Goal: Information Seeking & Learning: Learn about a topic

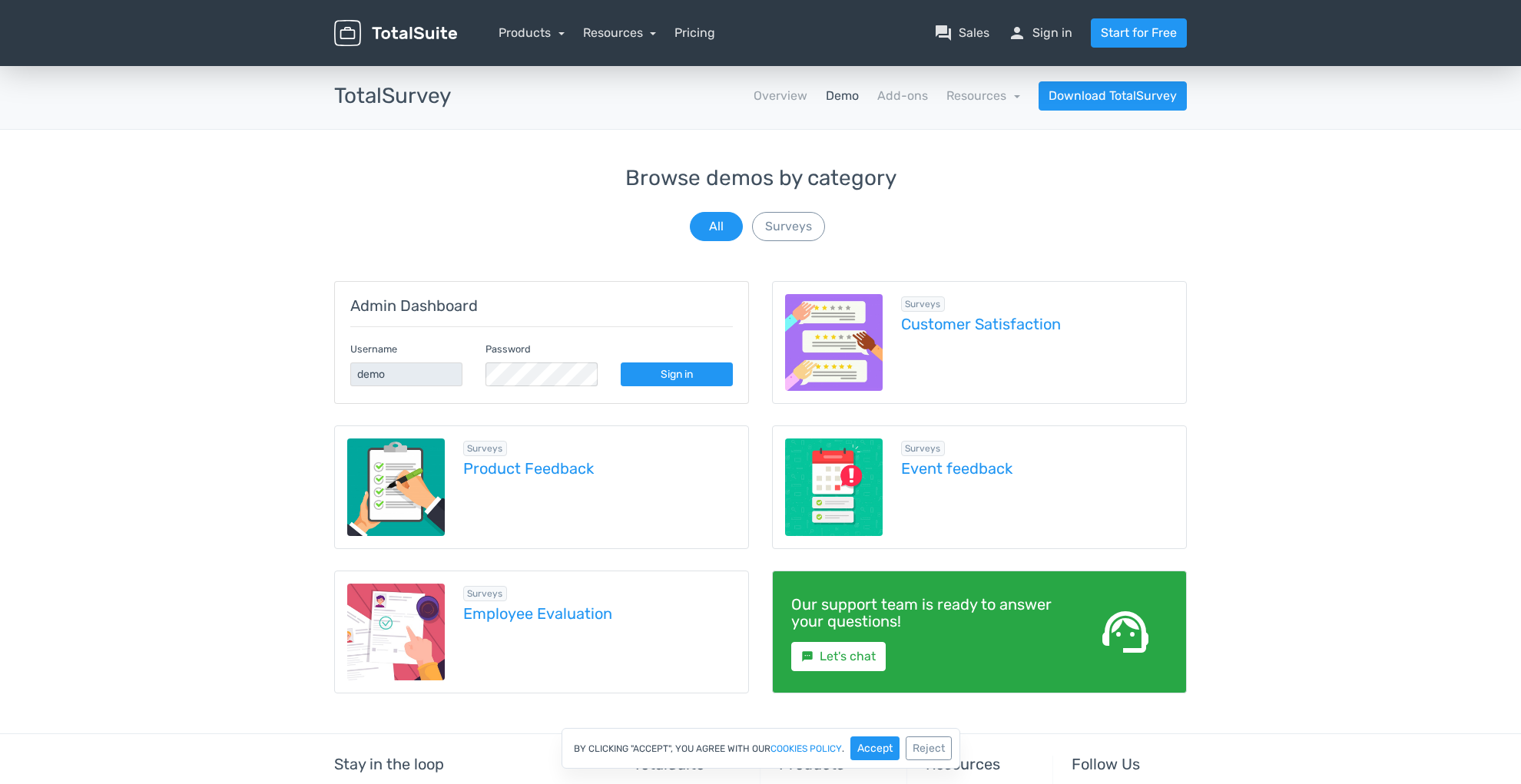
click at [860, 484] on img at bounding box center [834, 487] width 98 height 98
click at [792, 101] on link "Overview" at bounding box center [781, 96] width 54 height 19
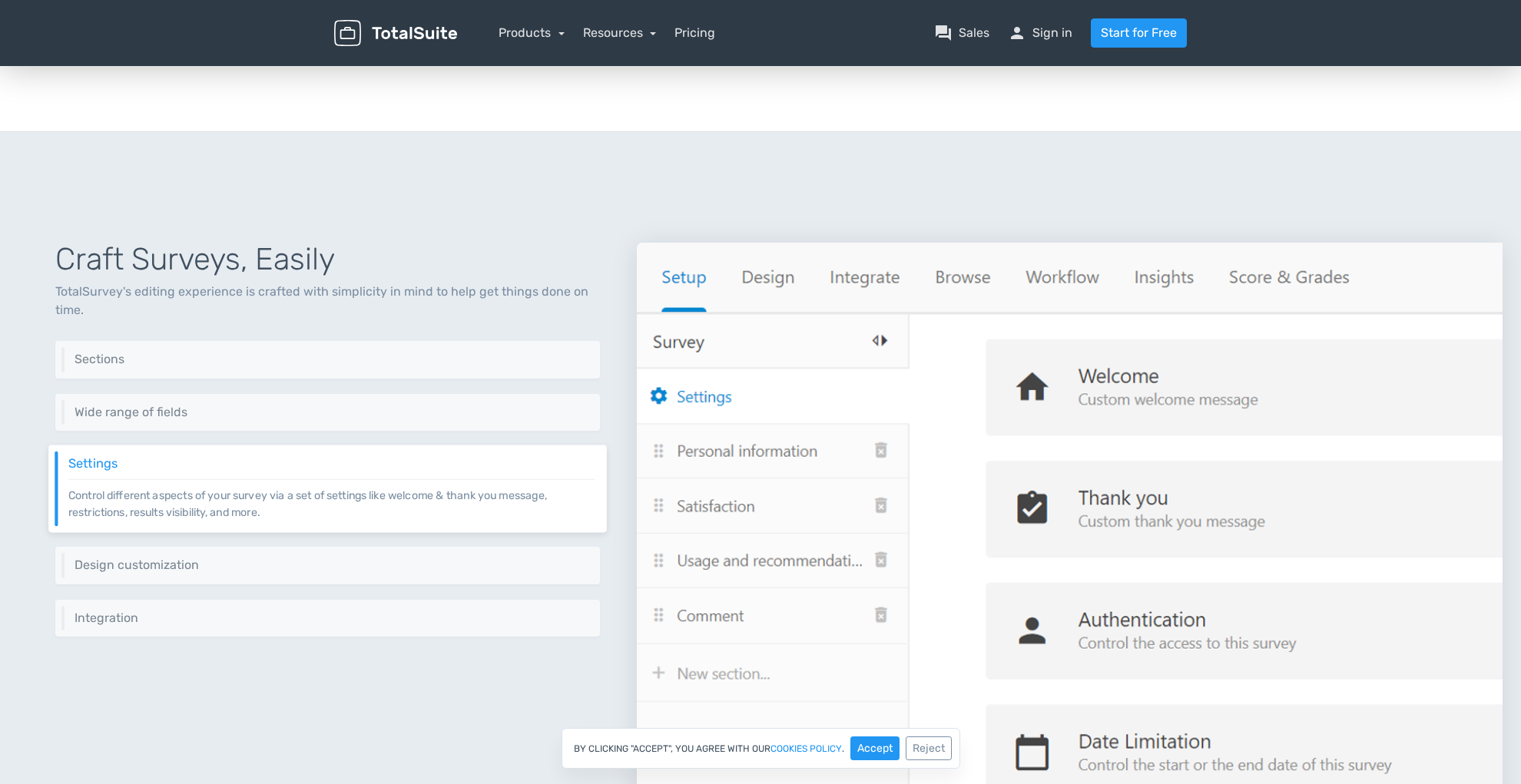
scroll to position [456, 0]
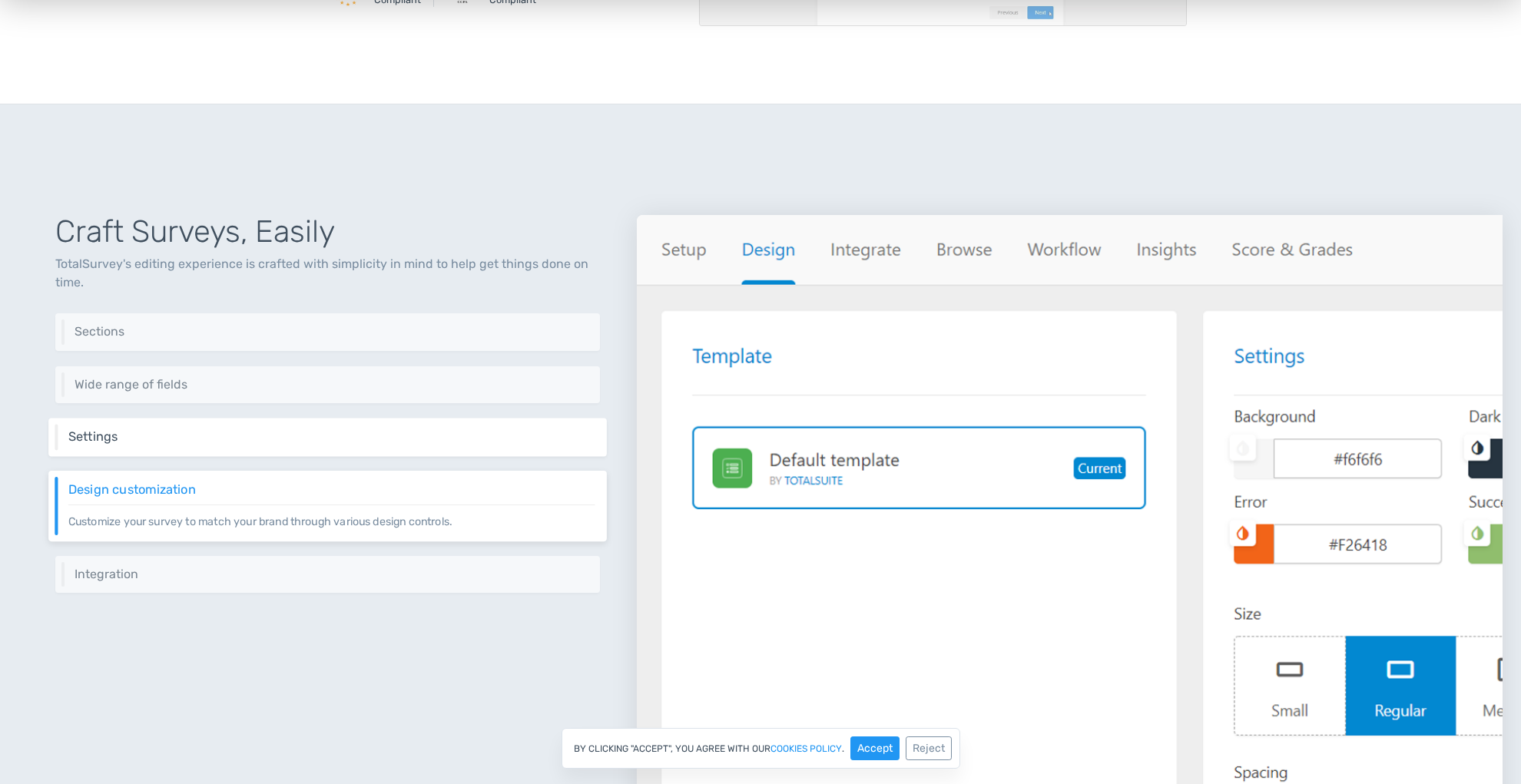
click at [361, 440] on h6 "Settings" at bounding box center [332, 437] width 527 height 14
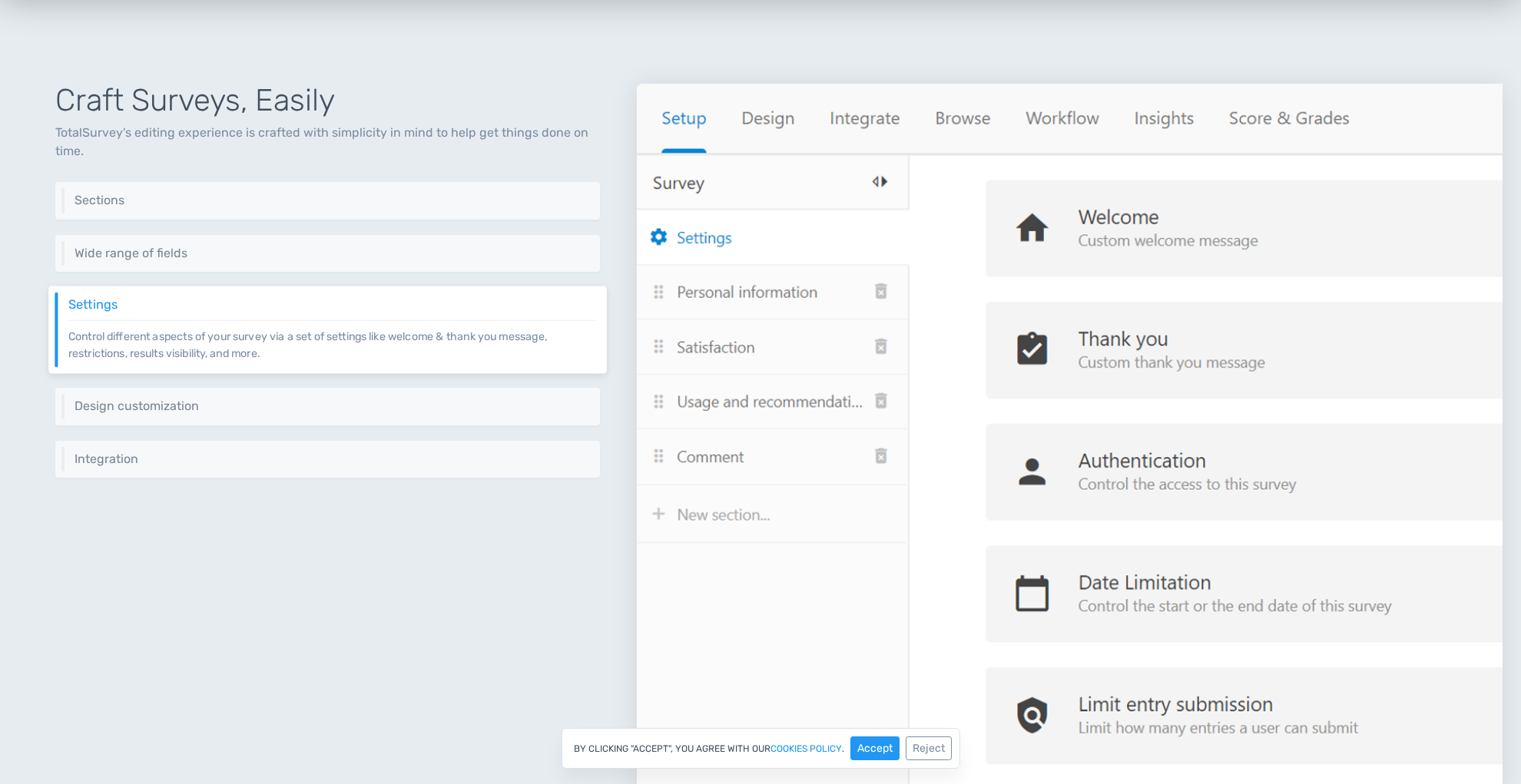
scroll to position [585, 0]
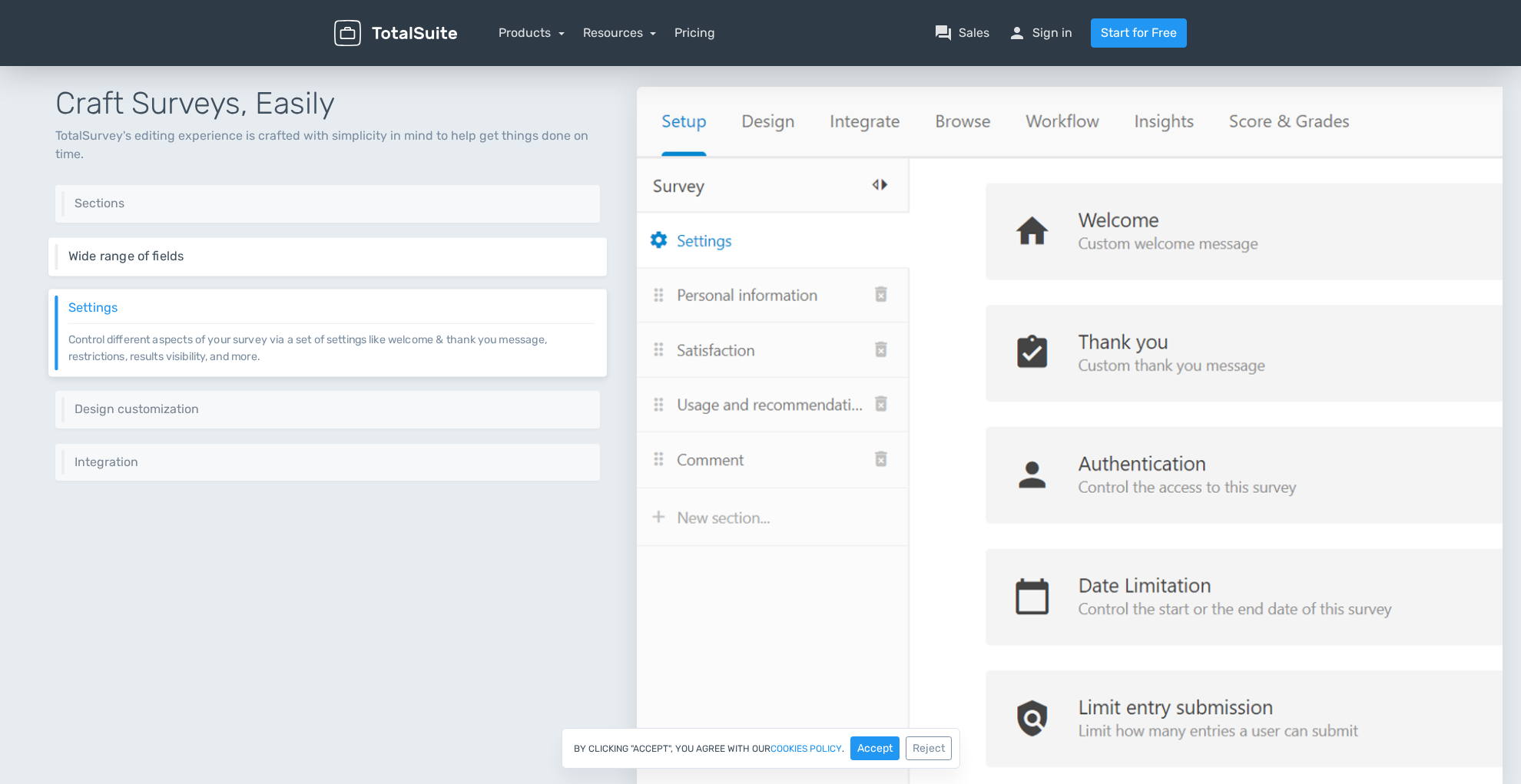
click at [482, 240] on div "Wide range of fields TotalSurvey offers a rich range of fields to collect diffe…" at bounding box center [328, 256] width 559 height 38
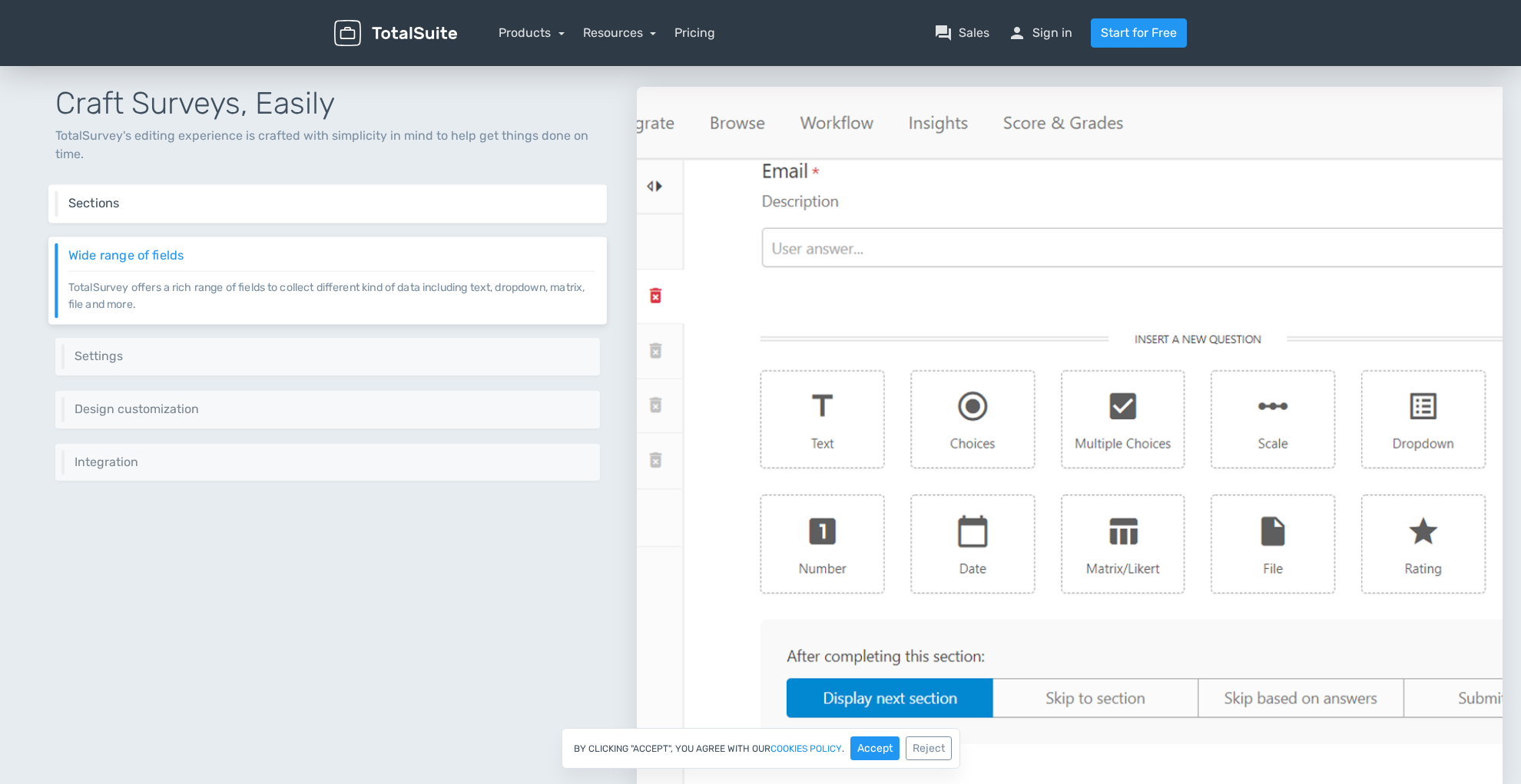
click at [475, 213] on div "Sections Sections are a great way to group related questions. You can also use …" at bounding box center [328, 204] width 559 height 38
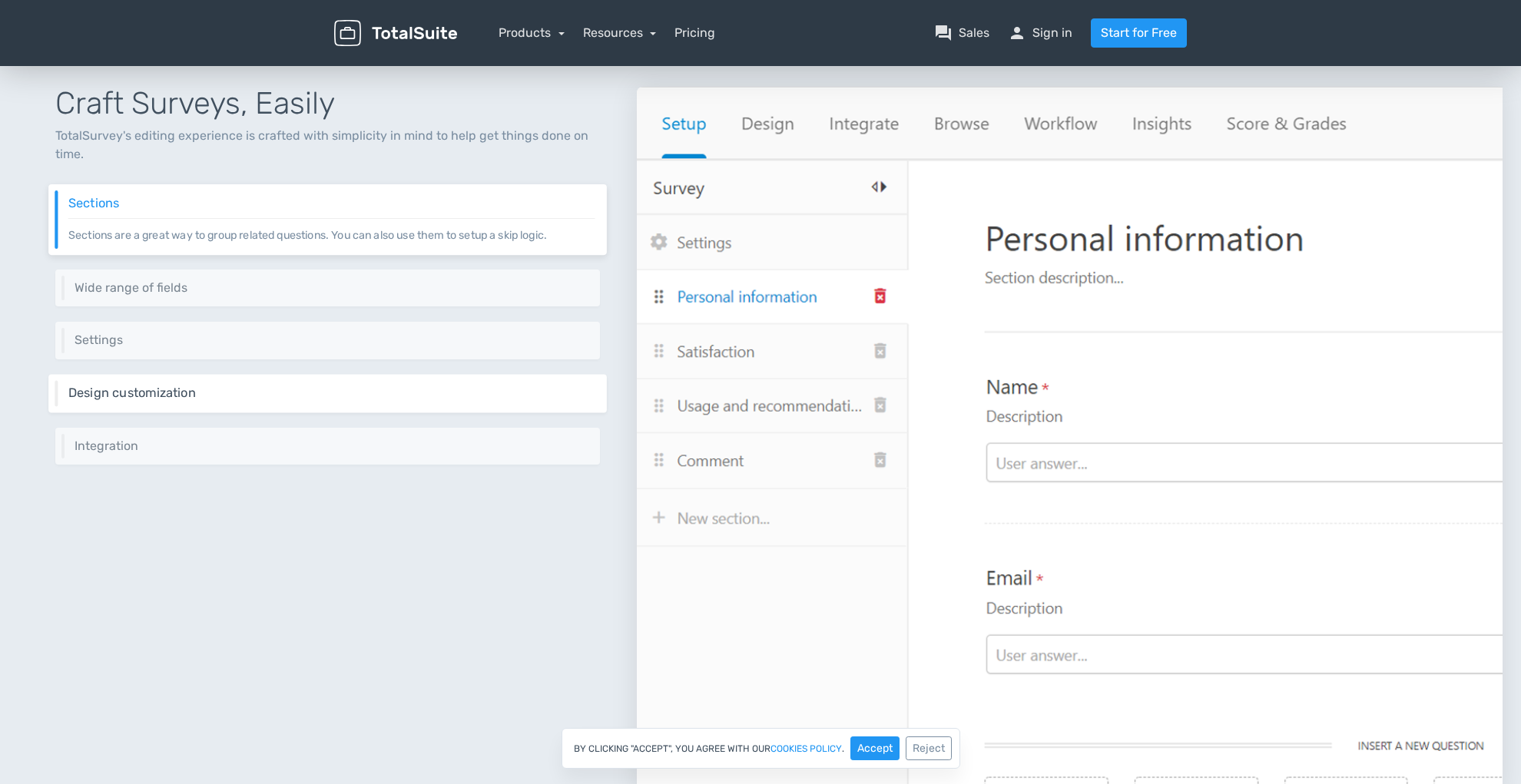
click at [438, 384] on div "Design customization Customize your survey to match your brand through various …" at bounding box center [328, 393] width 559 height 38
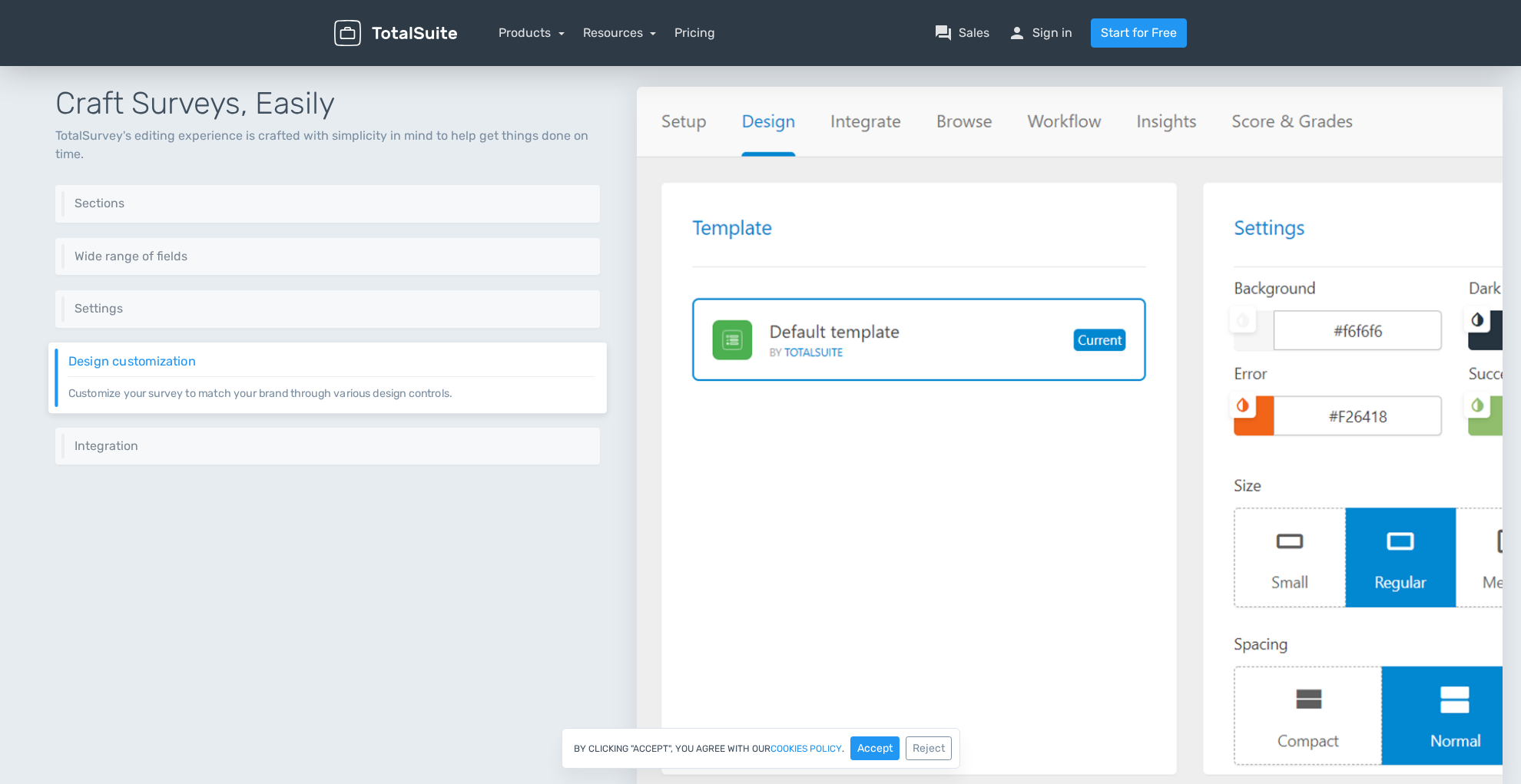
click at [428, 423] on div "Craft Surveys, Easily TotalSurvey's editing experience is crafted with simplici…" at bounding box center [328, 422] width 618 height 743
click at [428, 443] on h6 "Integration" at bounding box center [332, 445] width 527 height 14
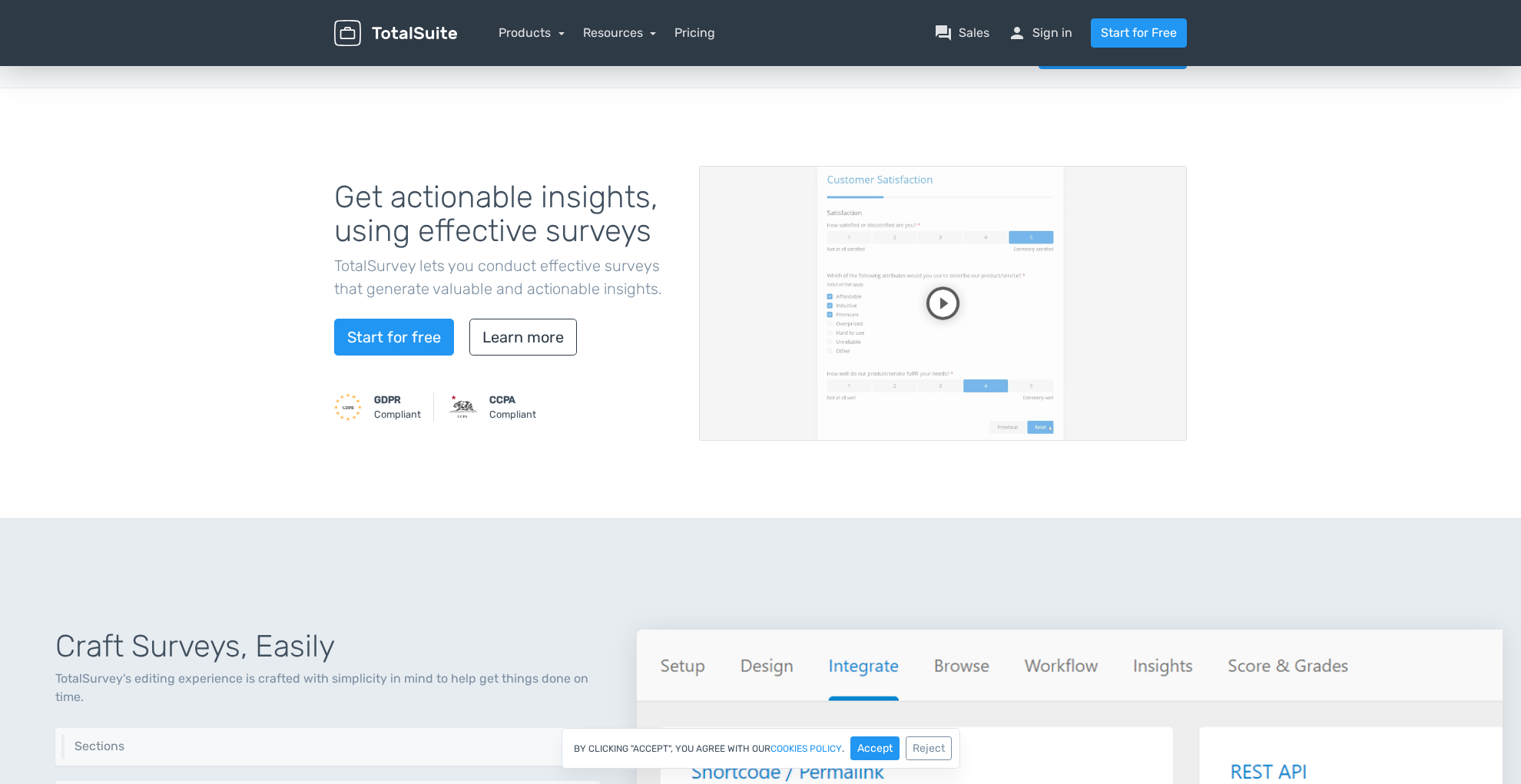
scroll to position [0, 0]
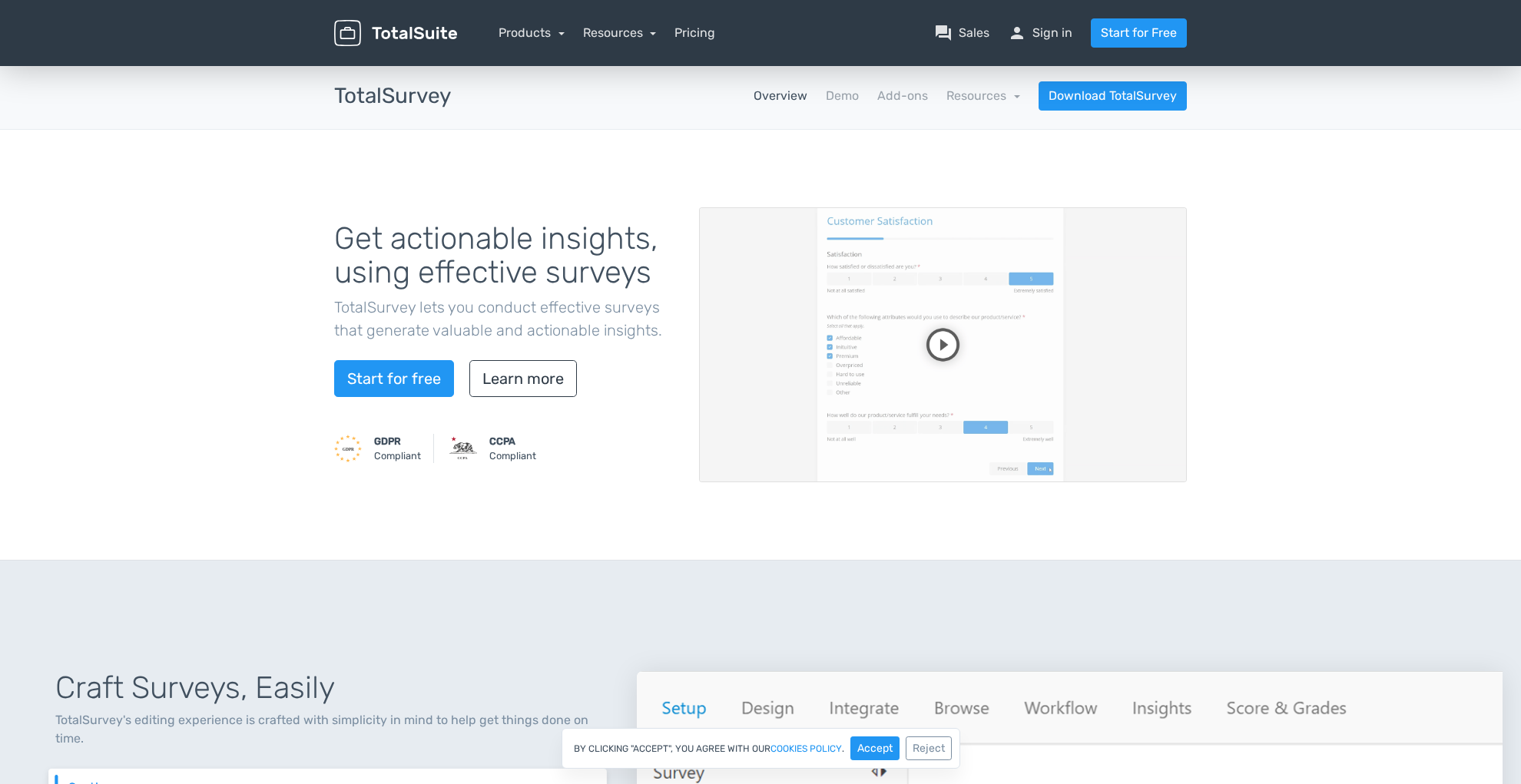
click at [947, 353] on video at bounding box center [944, 345] width 488 height 275
click at [943, 389] on video at bounding box center [944, 345] width 488 height 275
click at [1010, 466] on video at bounding box center [944, 345] width 488 height 275
click at [843, 95] on link "Demo" at bounding box center [842, 96] width 33 height 19
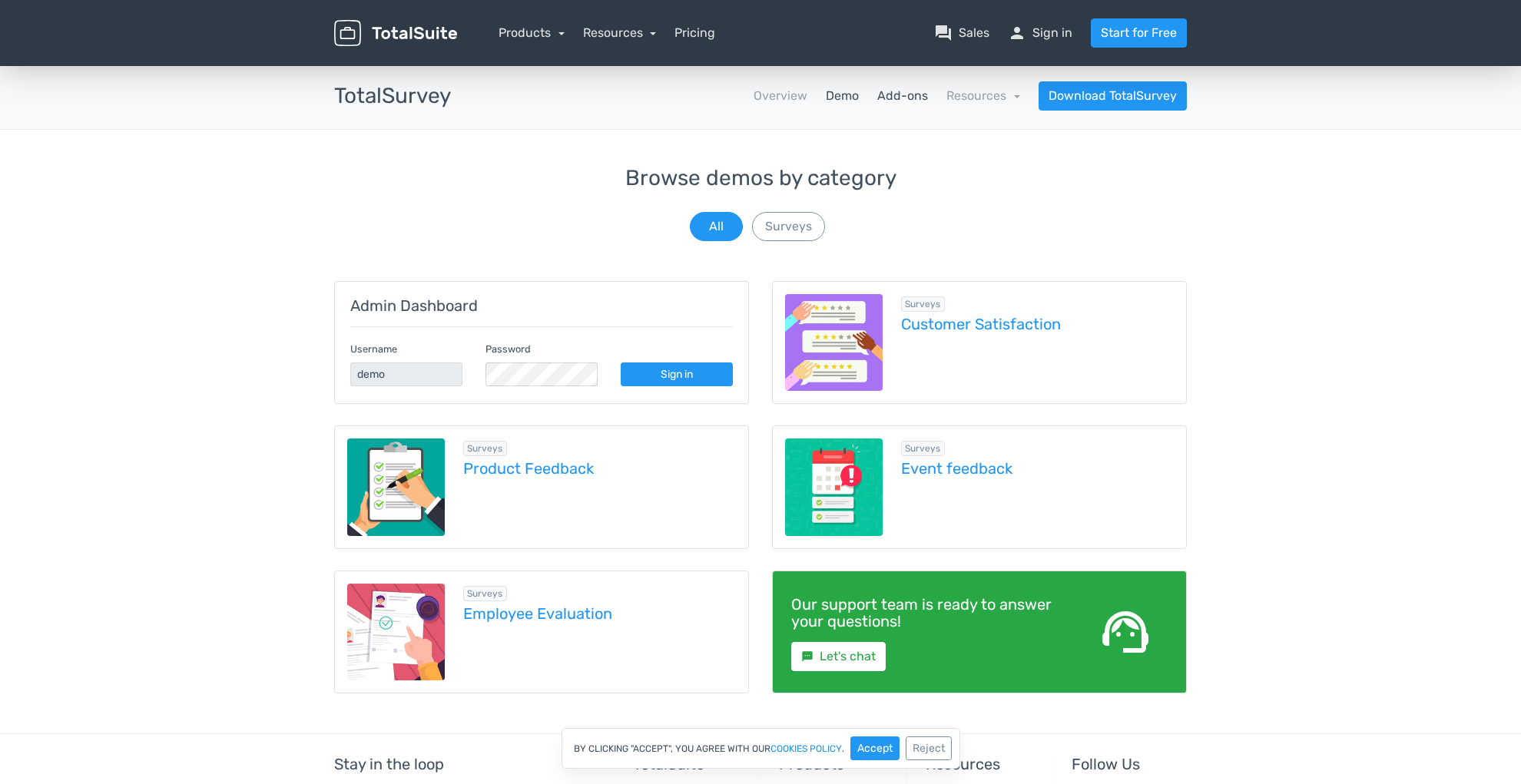
click at [905, 93] on link "Add-ons" at bounding box center [903, 96] width 50 height 19
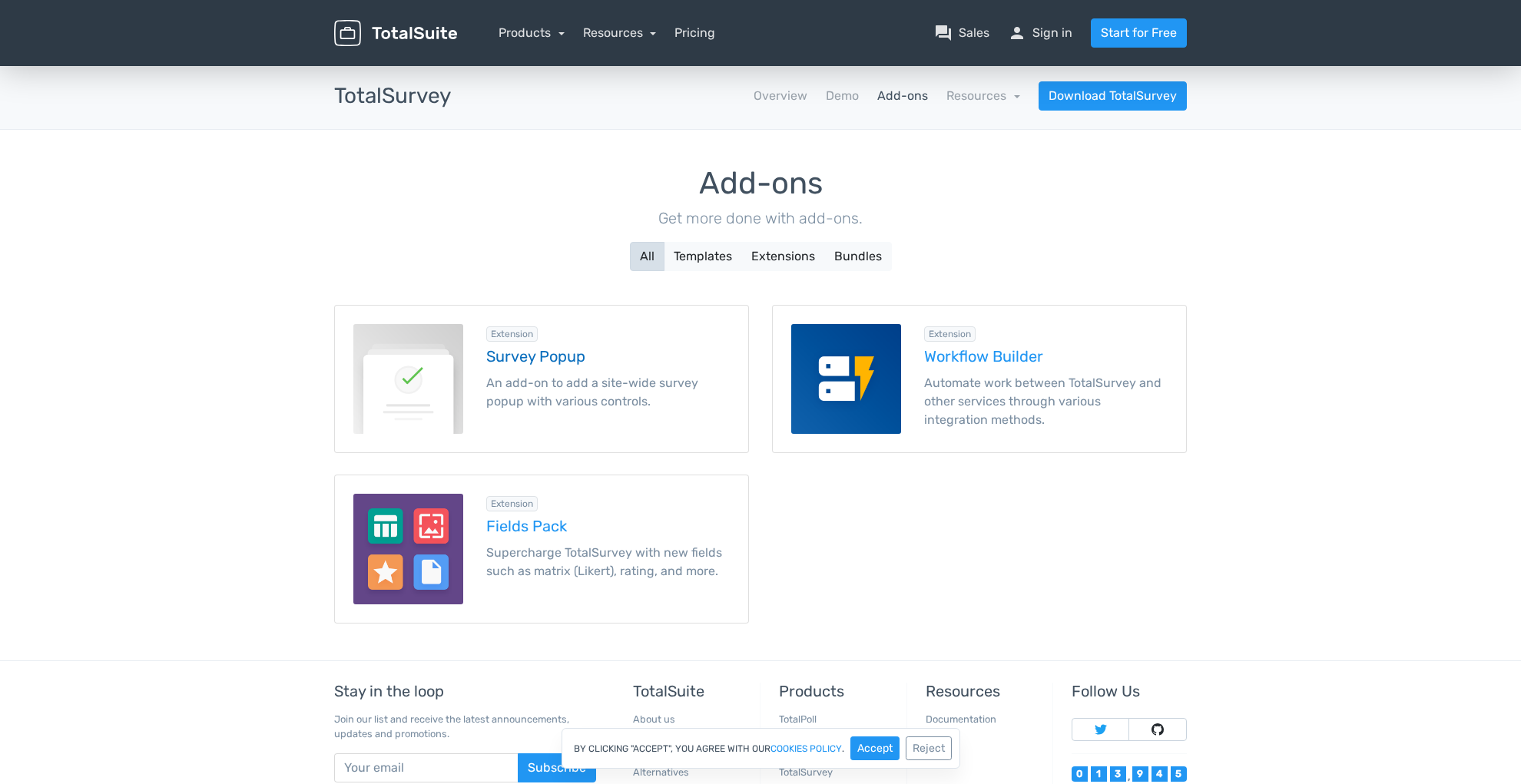
click at [577, 357] on h5 "Survey Popup" at bounding box center [607, 357] width 243 height 17
click at [809, 108] on nav "Overview Demo Add-ons Resources school Documentation article Changelog Download…" at bounding box center [831, 95] width 736 height 29
click at [786, 108] on nav "Overview Demo Add-ons Resources school Documentation article Changelog Download…" at bounding box center [831, 95] width 736 height 29
click at [784, 101] on link "Overview" at bounding box center [781, 96] width 54 height 19
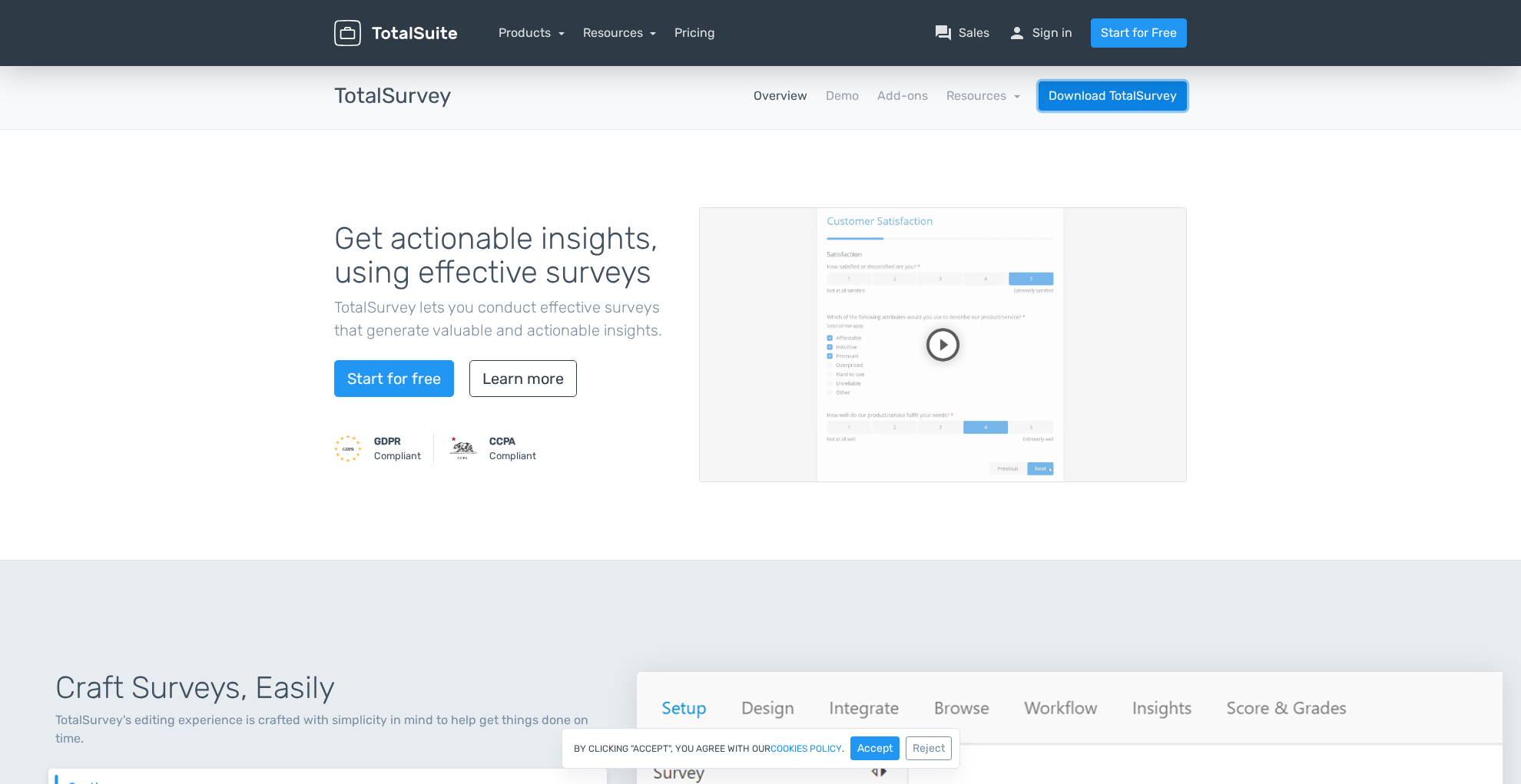
click at [1131, 104] on link "Download TotalSurvey" at bounding box center [1112, 95] width 148 height 29
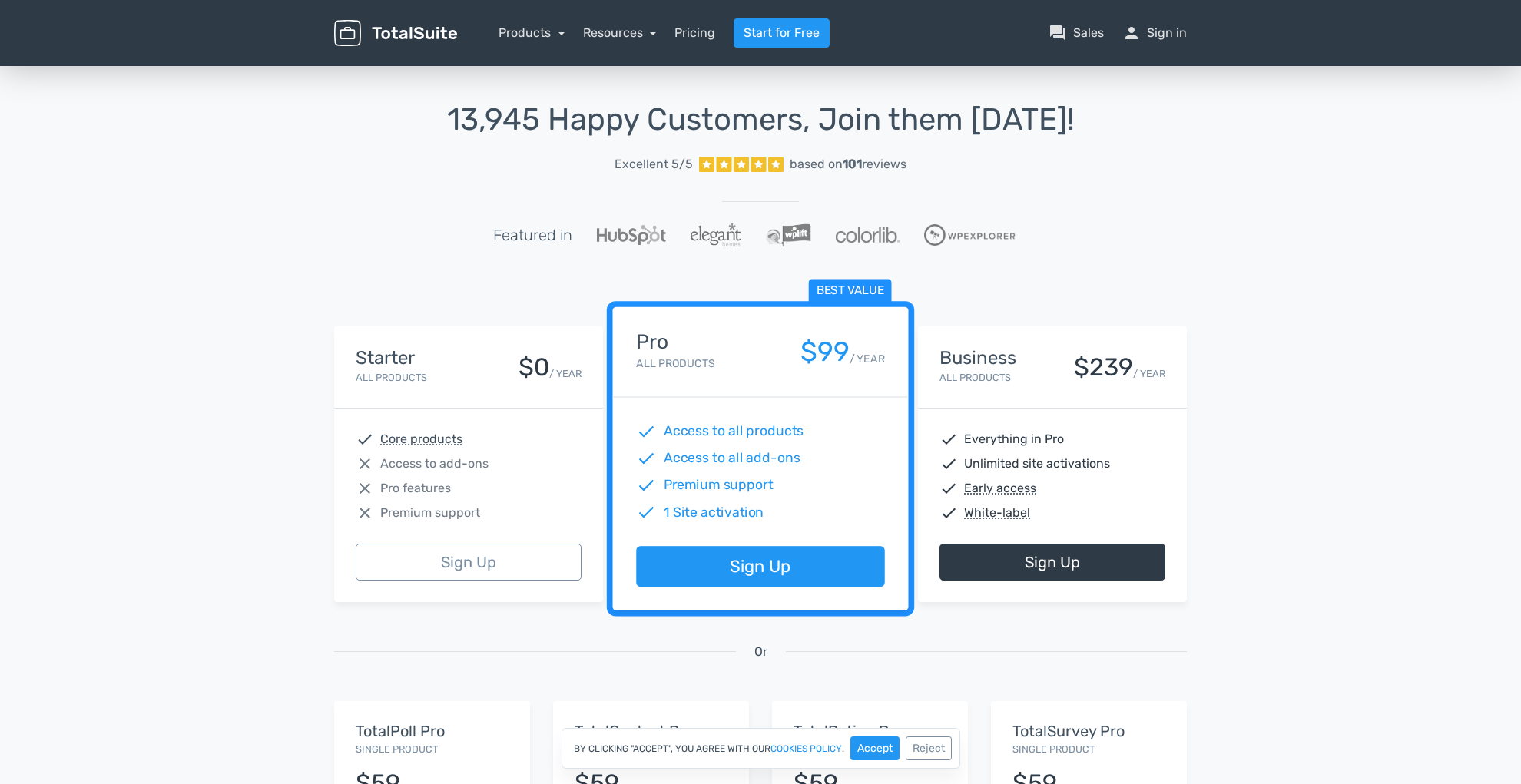
click at [553, 465] on div "close Access to add-ons" at bounding box center [469, 464] width 225 height 19
click at [535, 490] on div "close Pro features" at bounding box center [469, 489] width 225 height 19
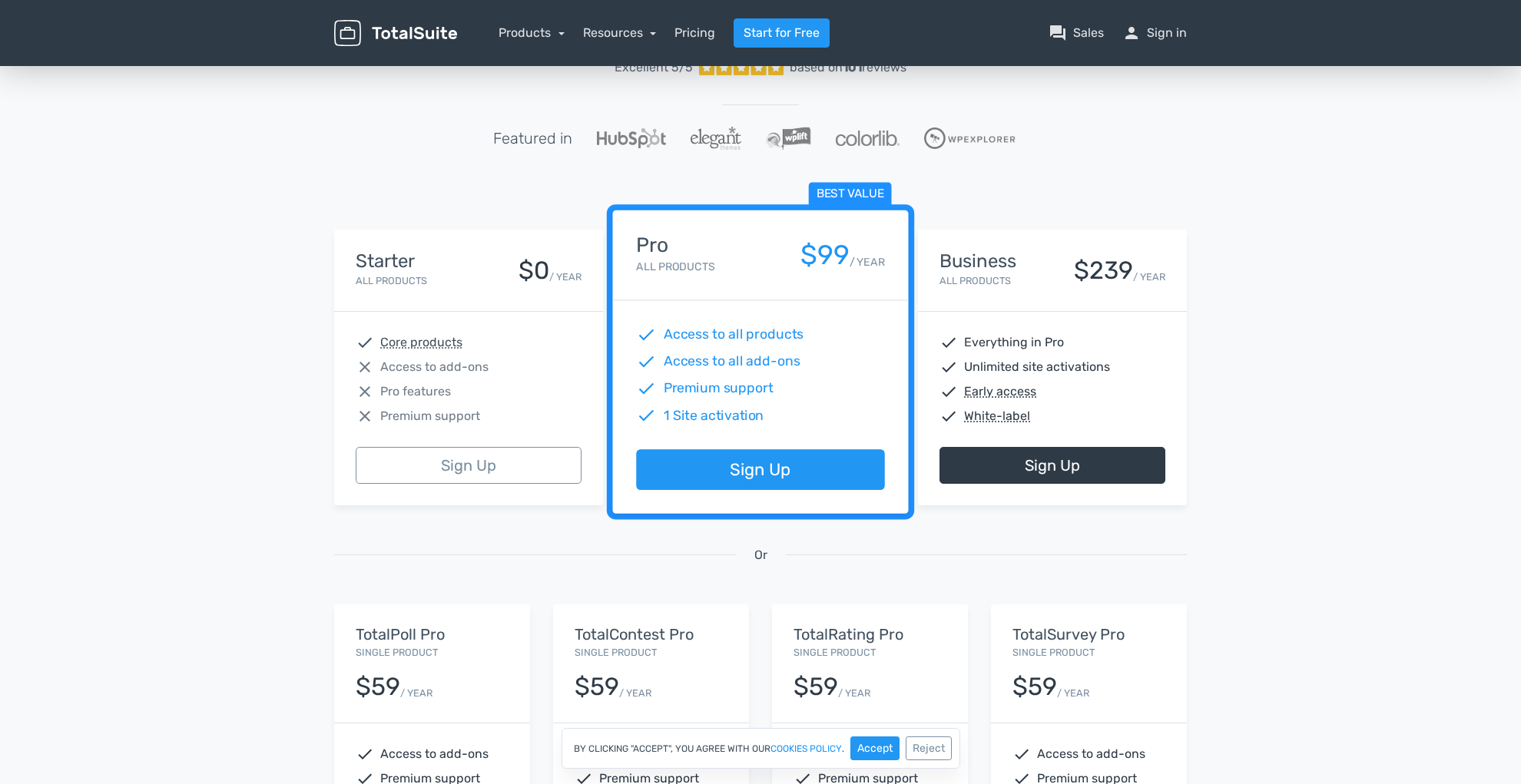
scroll to position [98, 0]
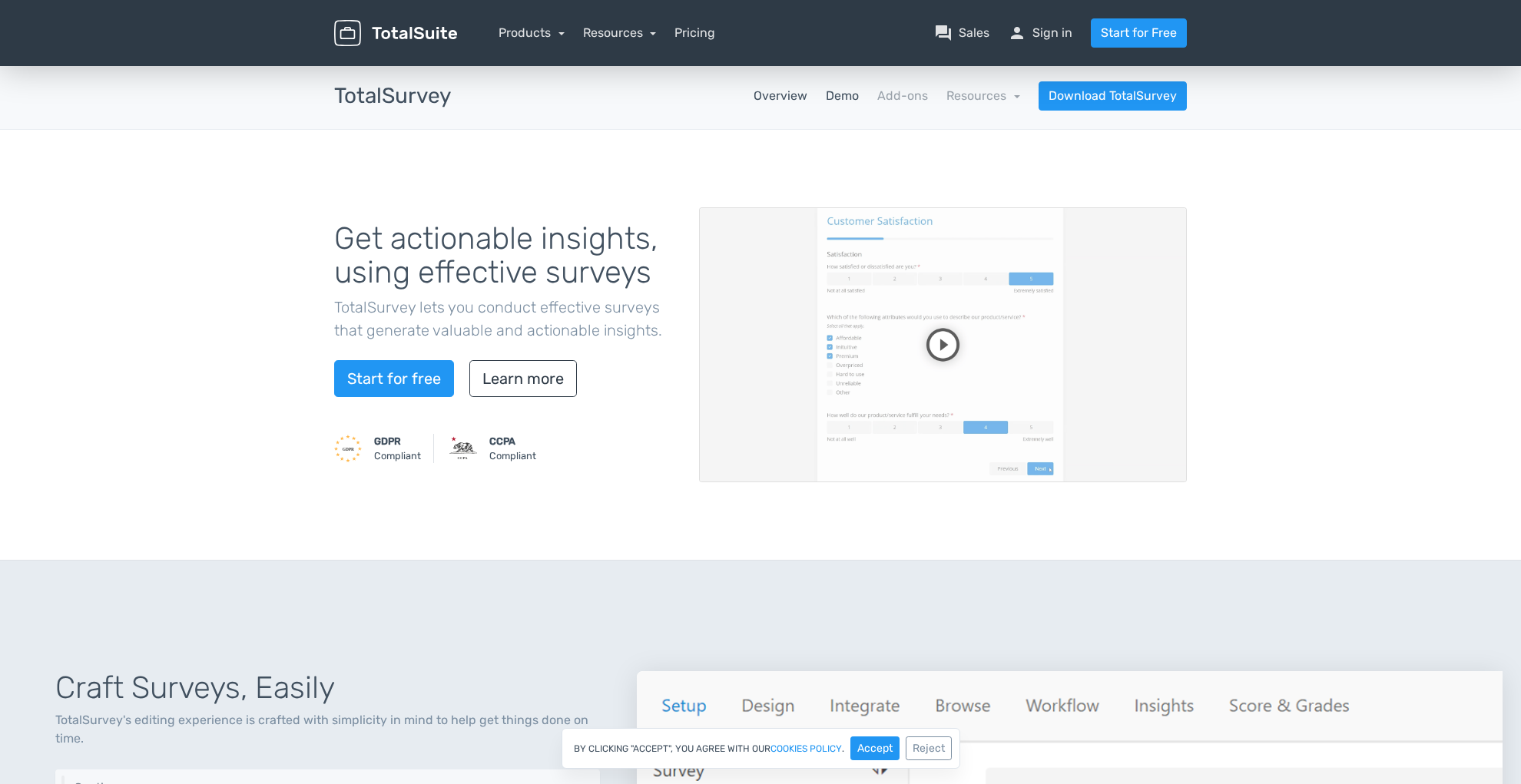
click at [840, 94] on link "Demo" at bounding box center [842, 96] width 33 height 19
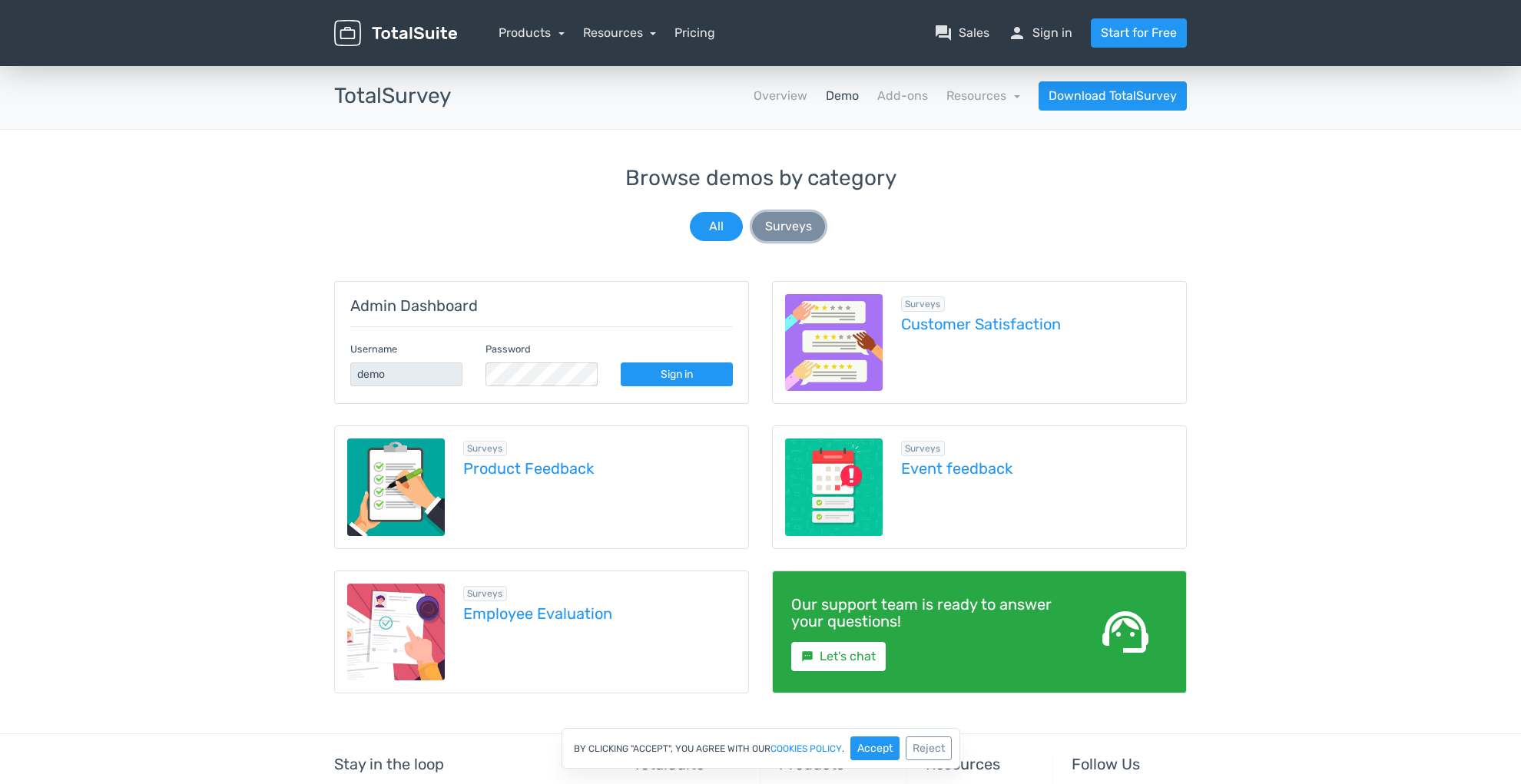
click at [791, 225] on button "Surveys" at bounding box center [788, 226] width 73 height 29
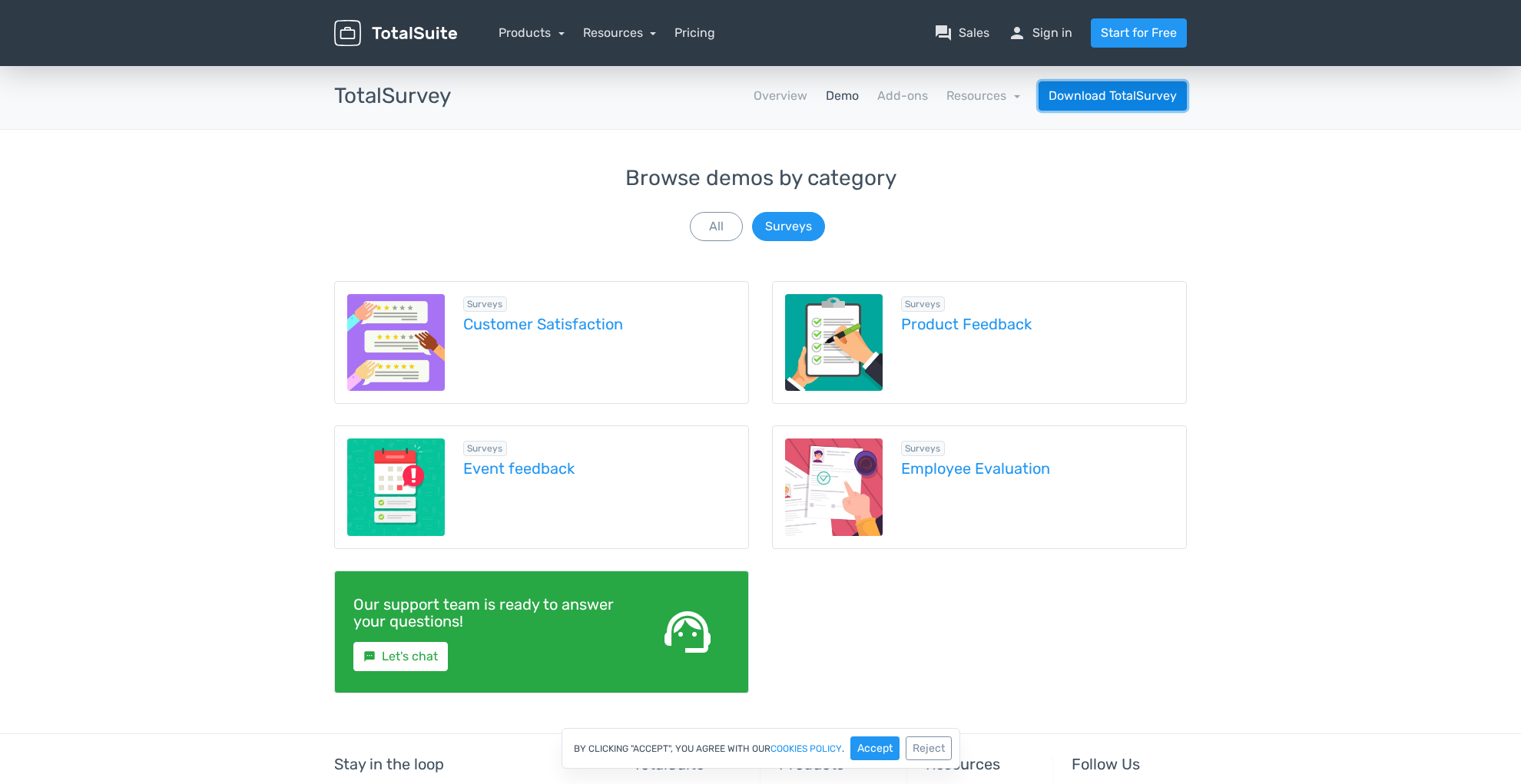
click at [1081, 90] on link "Download TotalSurvey" at bounding box center [1112, 95] width 148 height 29
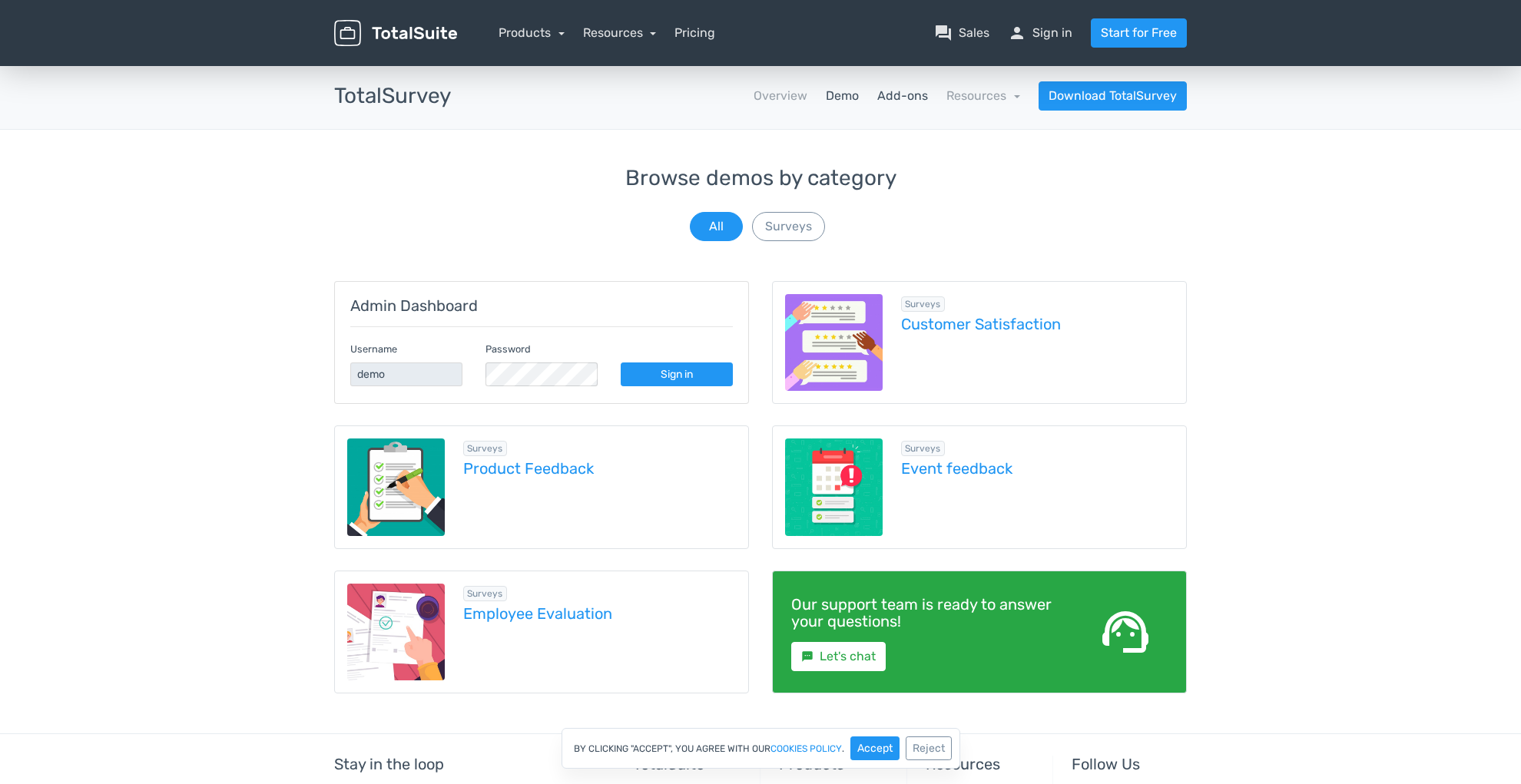
click at [894, 99] on link "Add-ons" at bounding box center [903, 96] width 50 height 19
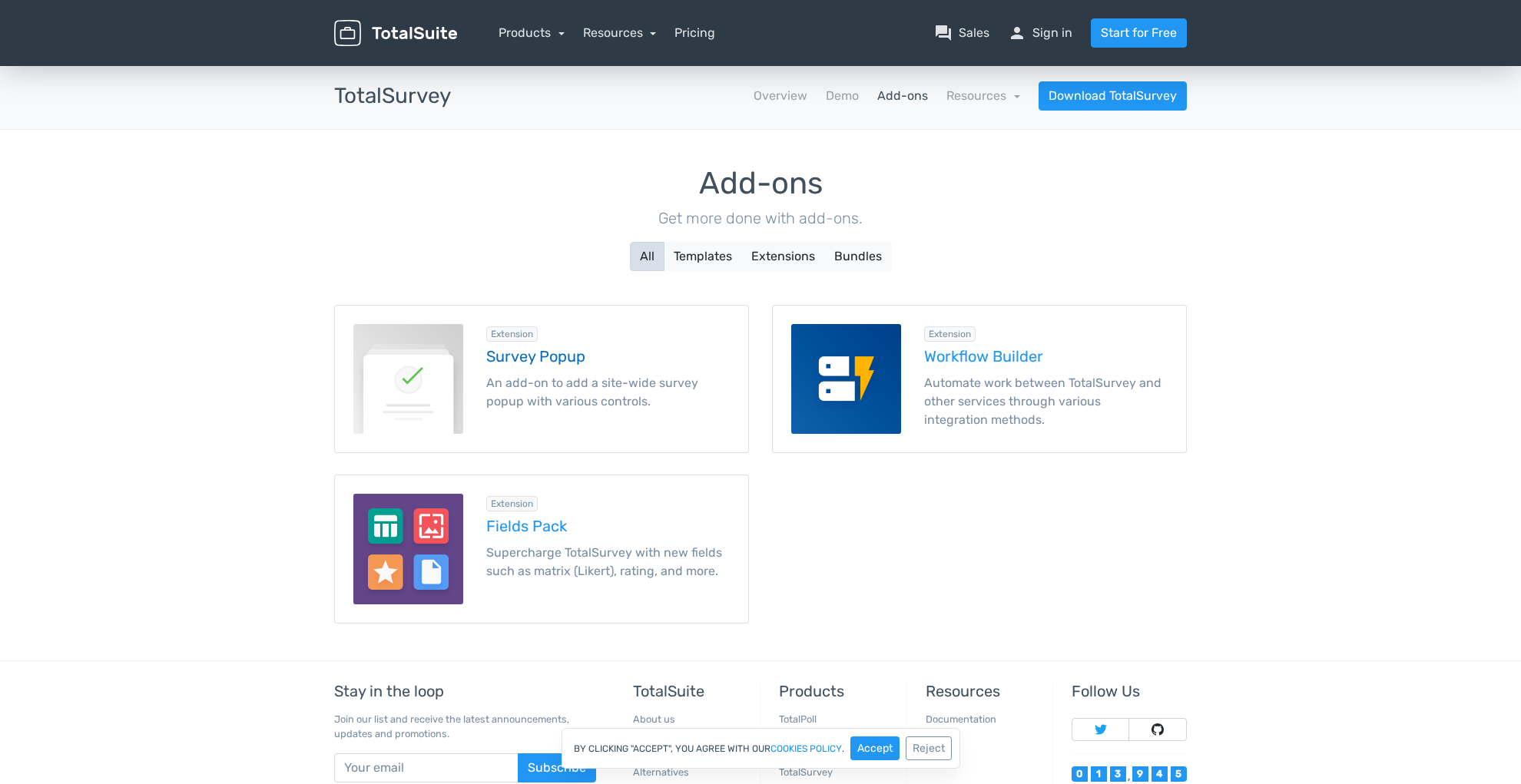
click at [551, 362] on h5 "Survey Popup" at bounding box center [607, 357] width 243 height 17
click at [529, 381] on p "An add-on to add a site-wide survey popup with various controls." at bounding box center [607, 393] width 243 height 37
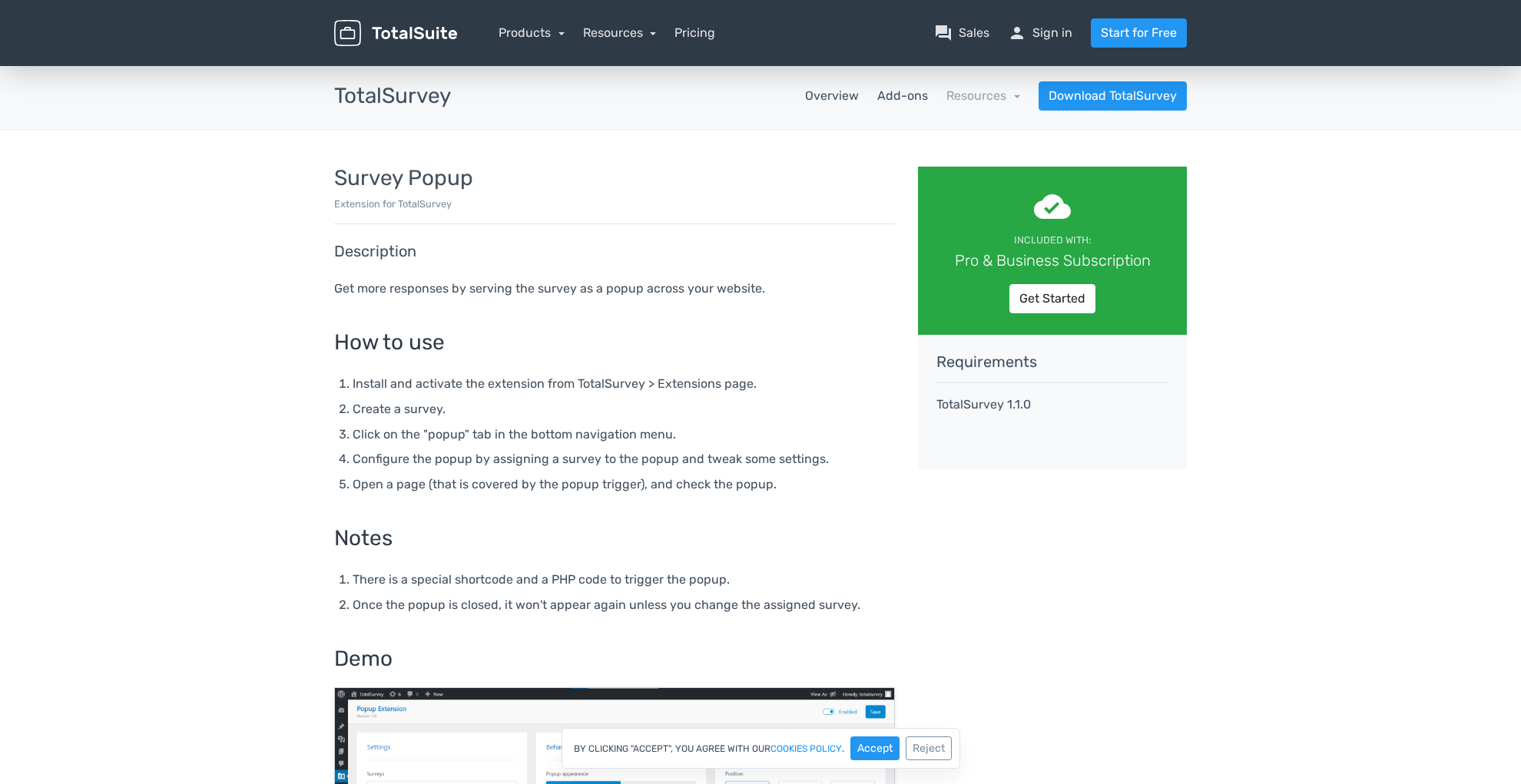
click at [836, 99] on link "Overview" at bounding box center [832, 96] width 54 height 19
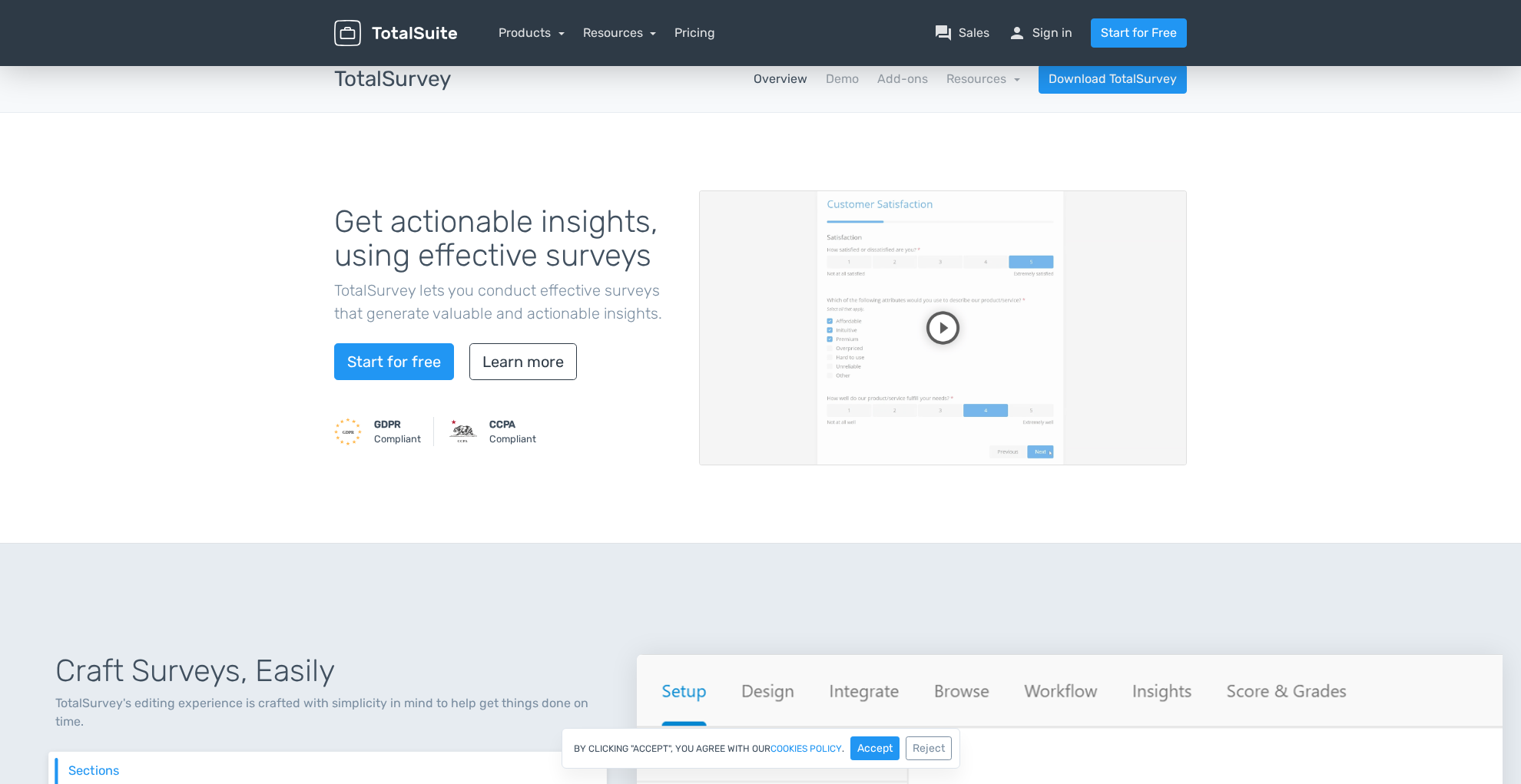
scroll to position [18, 0]
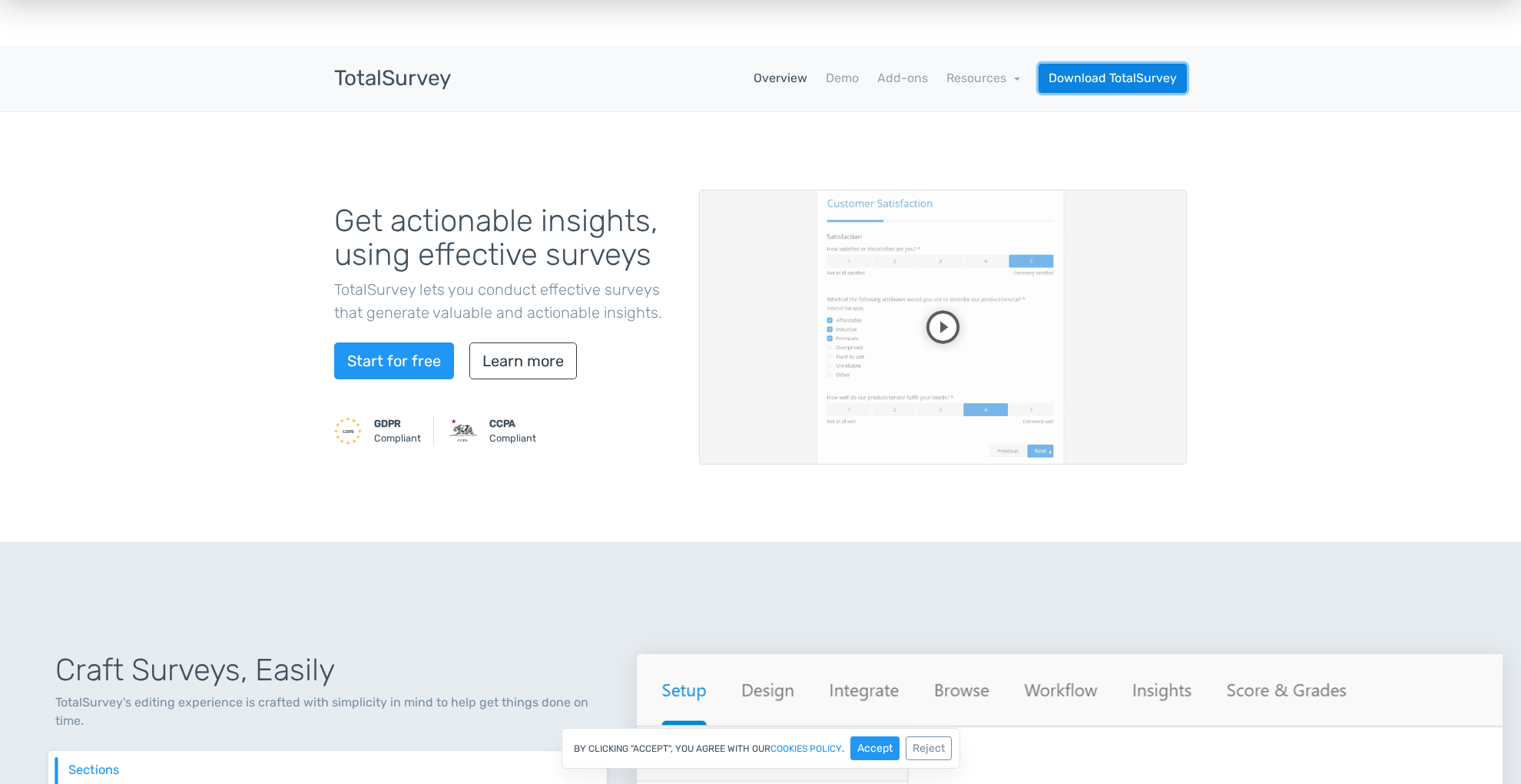
click at [1087, 79] on link "Download TotalSurvey" at bounding box center [1112, 77] width 148 height 29
